Goal: Task Accomplishment & Management: Manage account settings

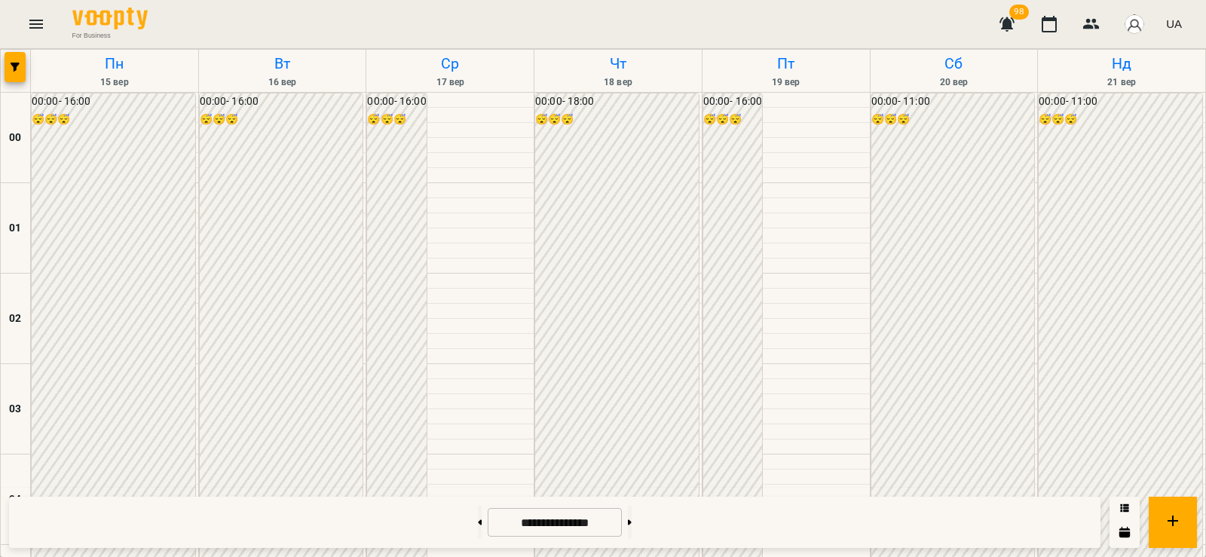
scroll to position [1623, 0]
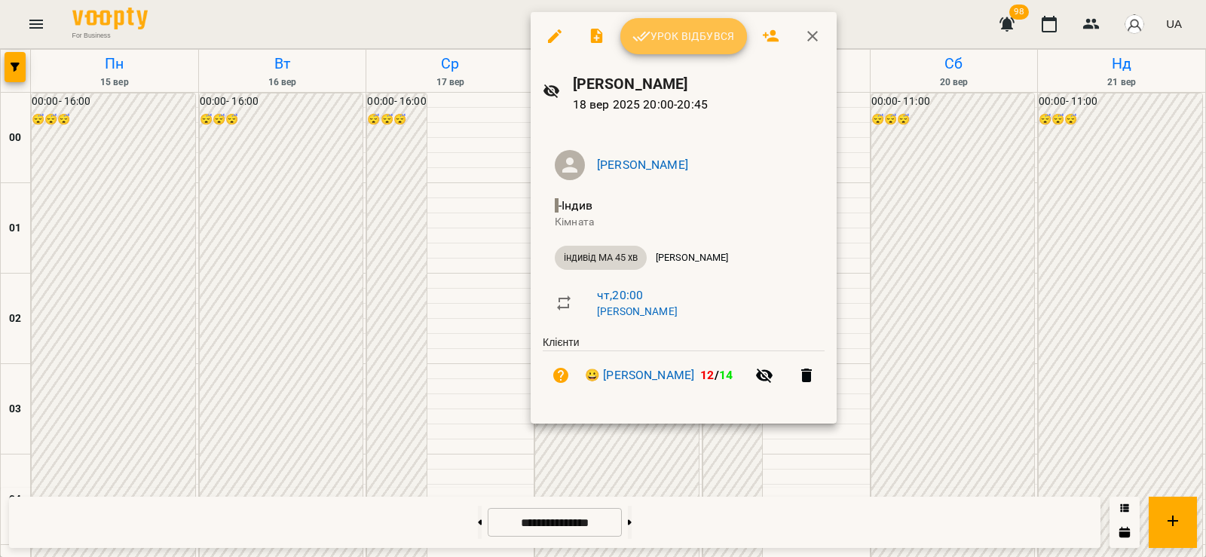
click at [701, 26] on button "Урок відбувся" at bounding box center [683, 36] width 127 height 36
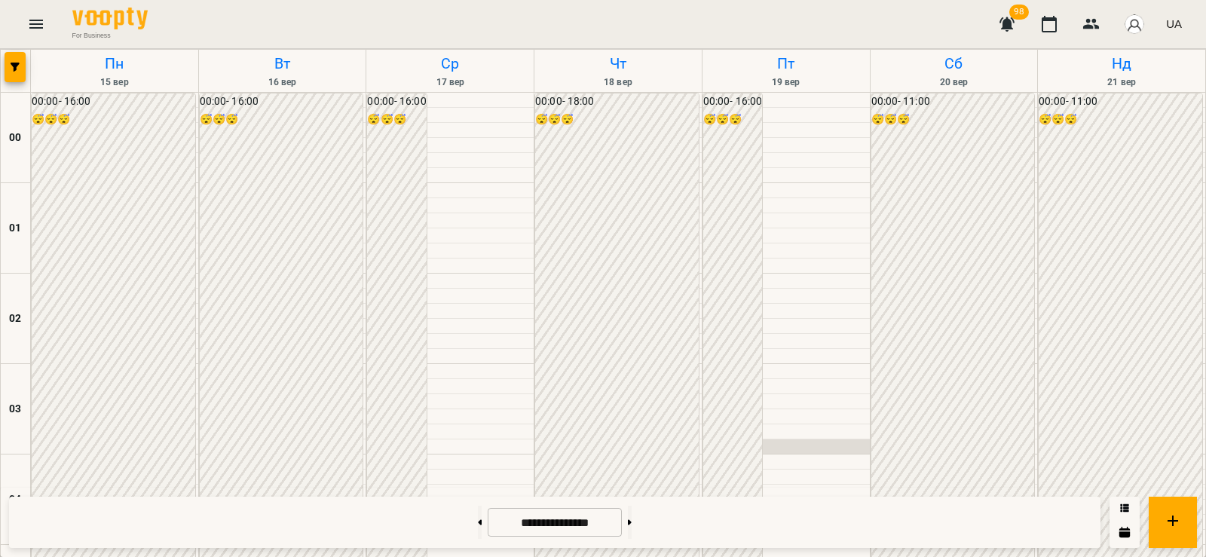
scroll to position [1304, 0]
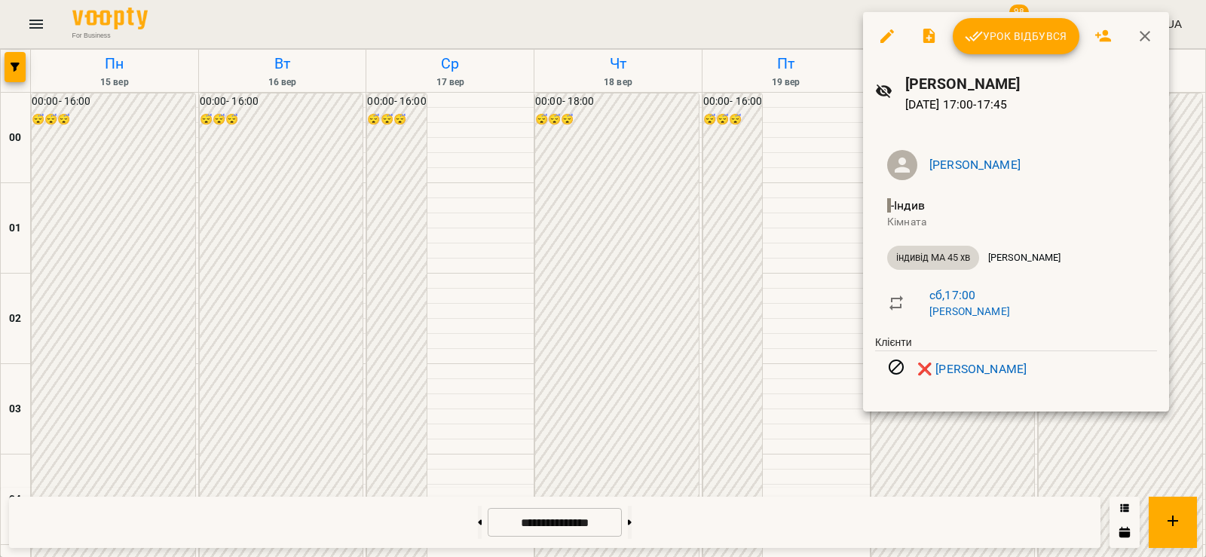
click at [748, 225] on div at bounding box center [603, 278] width 1206 height 557
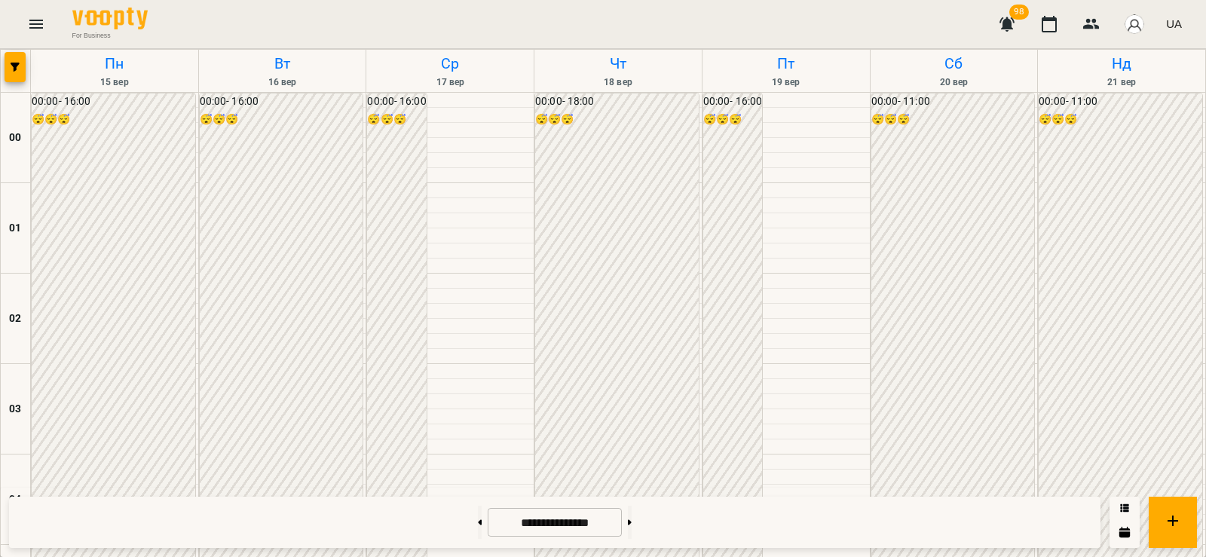
scroll to position [1231, 0]
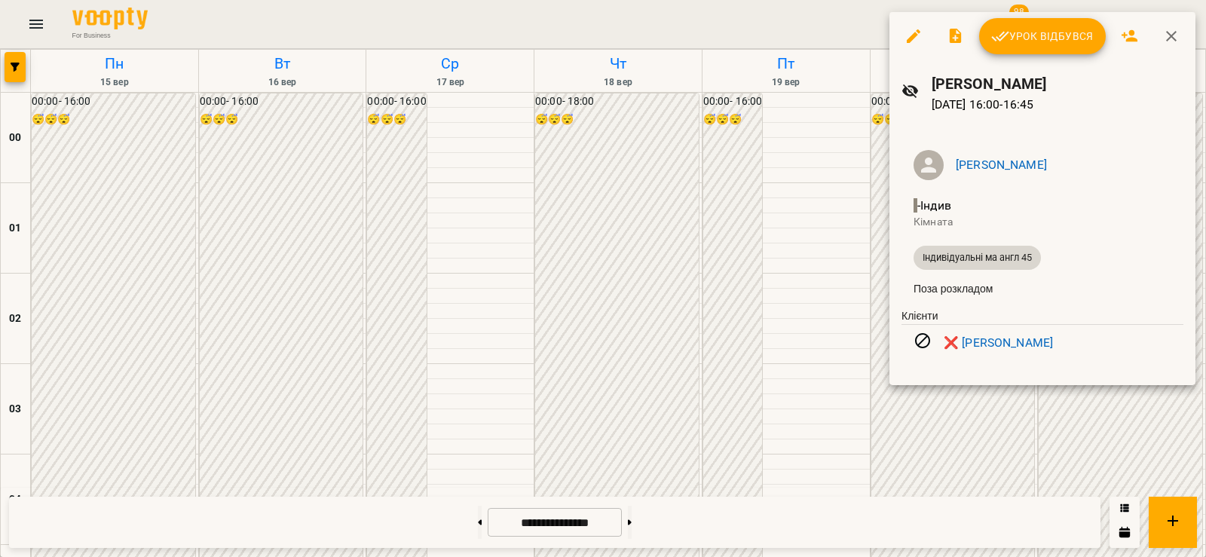
click at [718, 257] on div at bounding box center [603, 278] width 1206 height 557
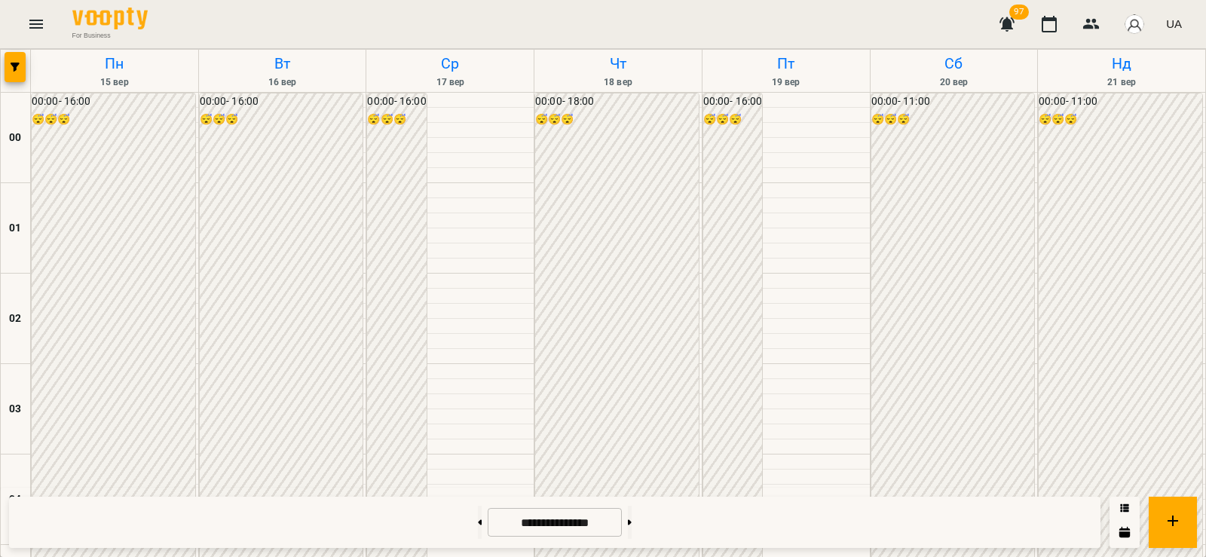
scroll to position [1750, 0]
